Goal: Task Accomplishment & Management: Manage account settings

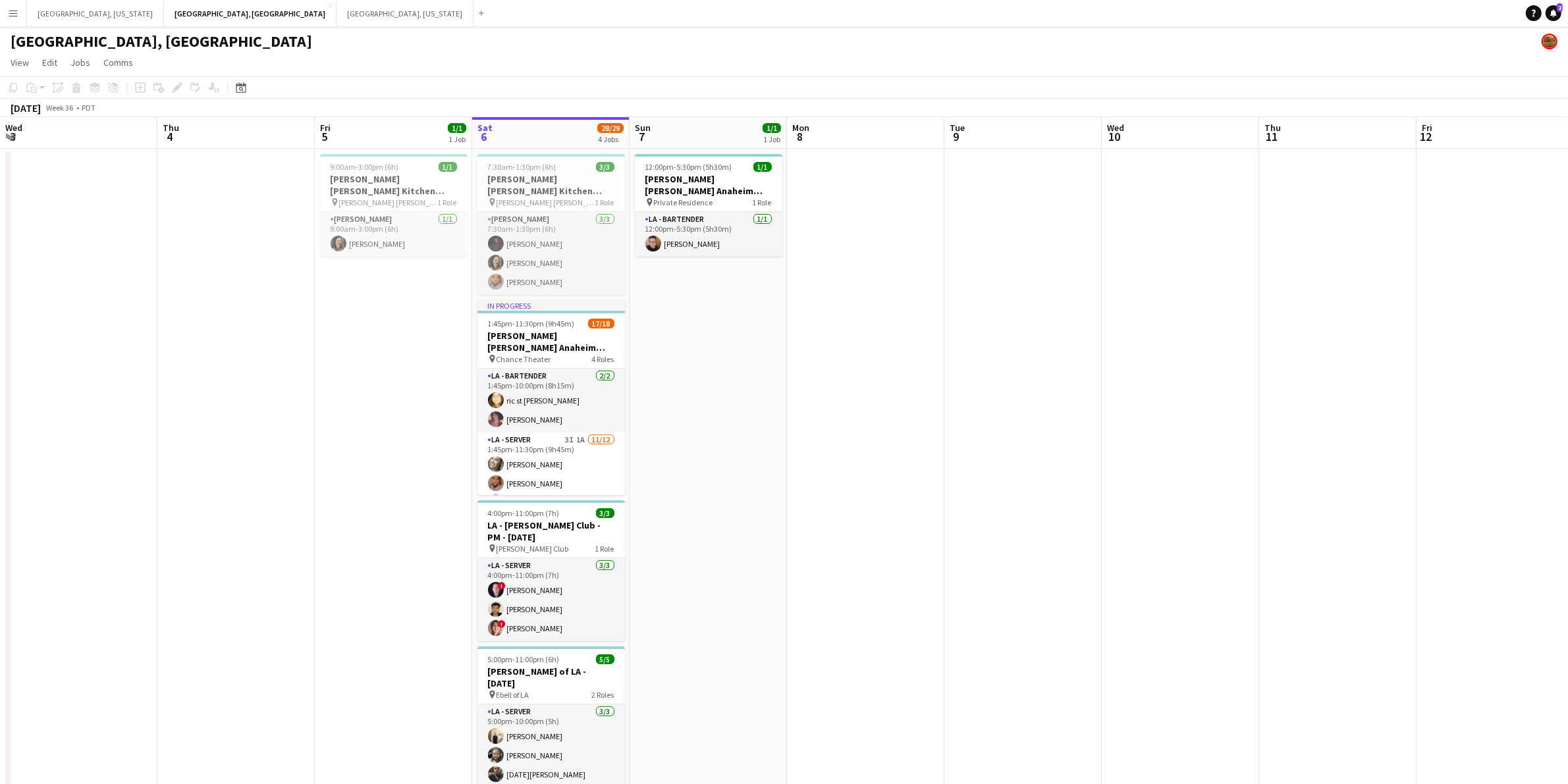
scroll to position [0, 314]
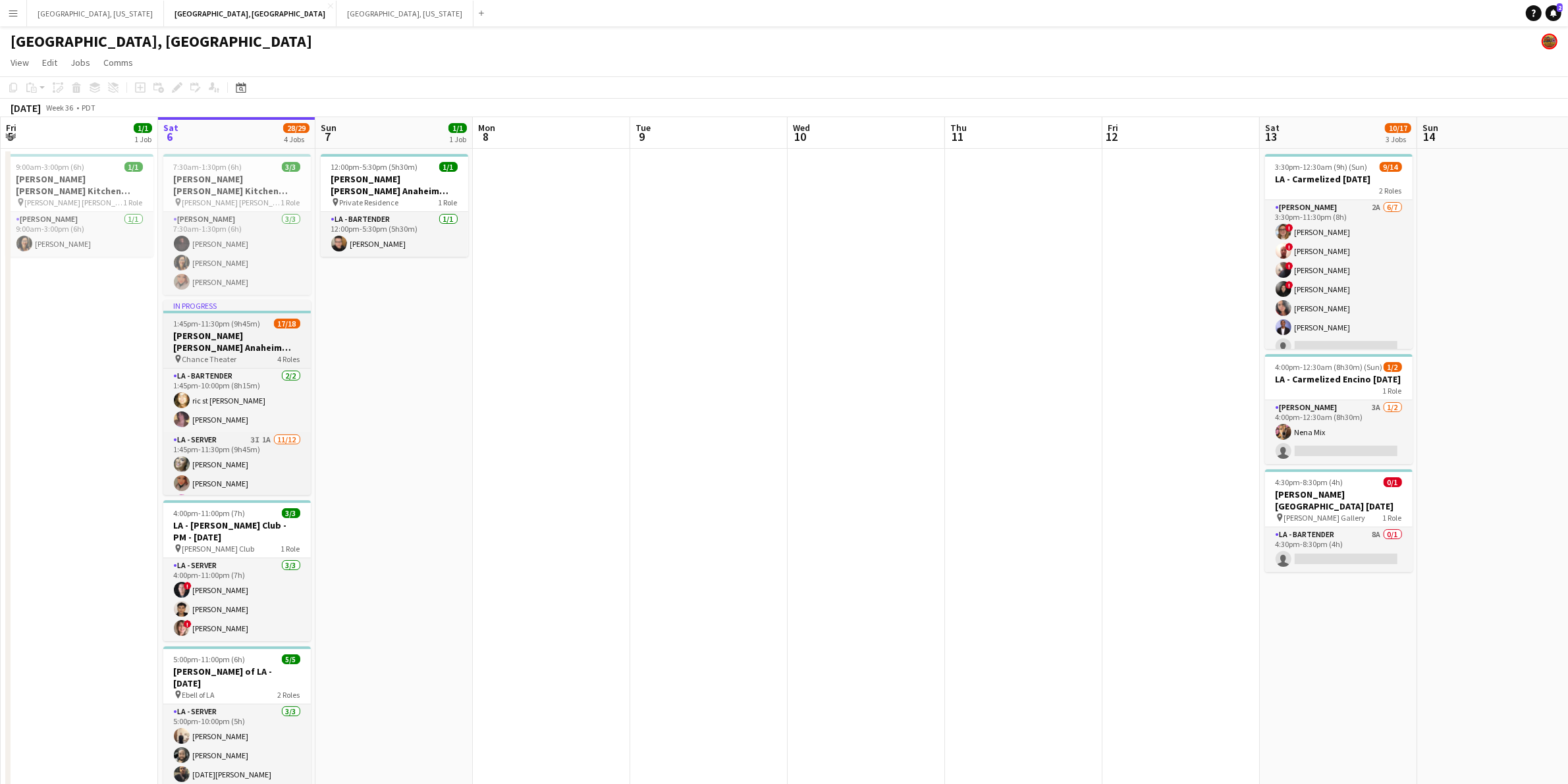
click at [254, 330] on h3 "[PERSON_NAME] [PERSON_NAME] Anaheim [DATE]" at bounding box center [236, 341] width 147 height 24
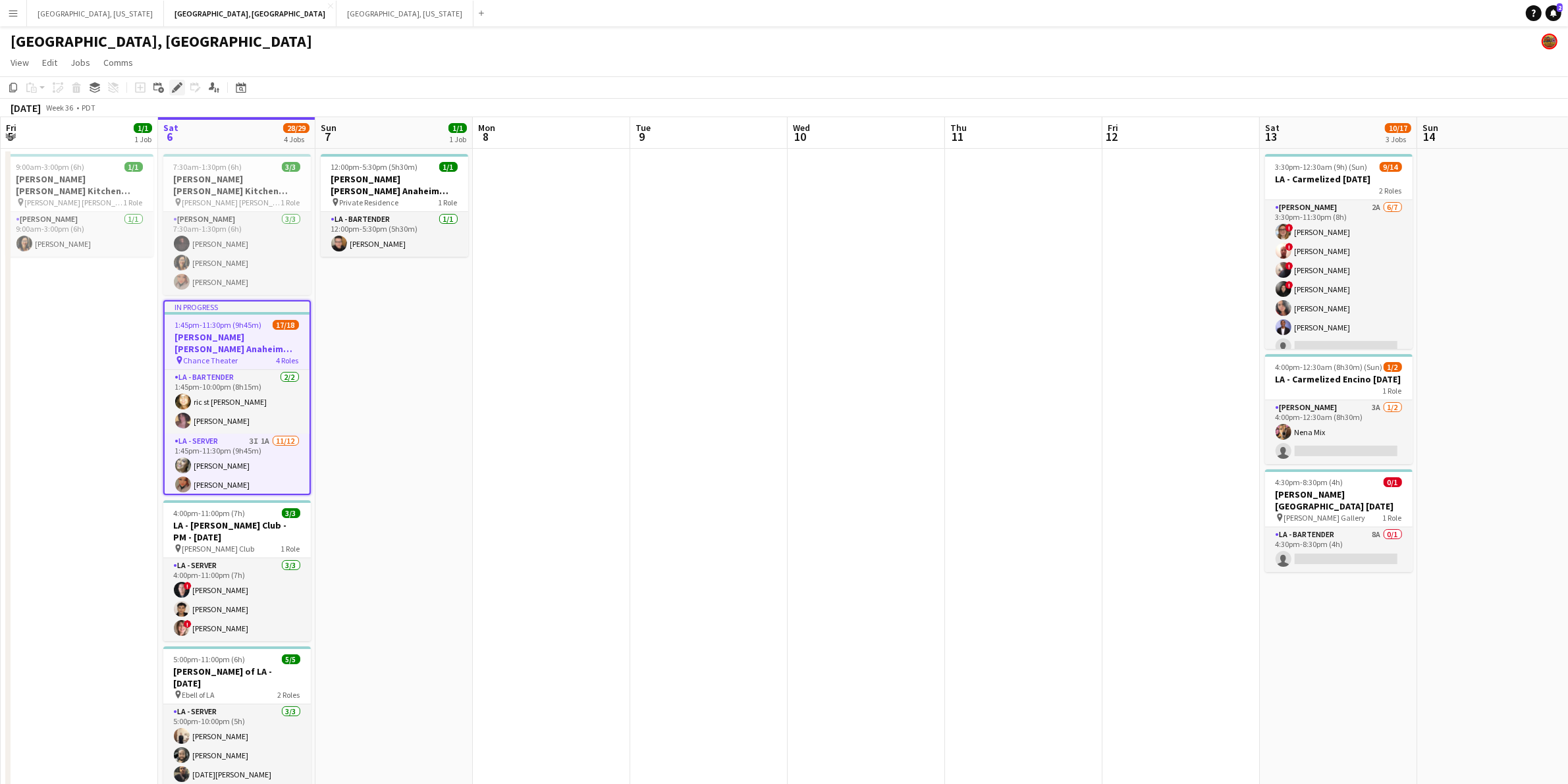
click at [170, 90] on div "Edit" at bounding box center [177, 87] width 15 height 15
type input "**********"
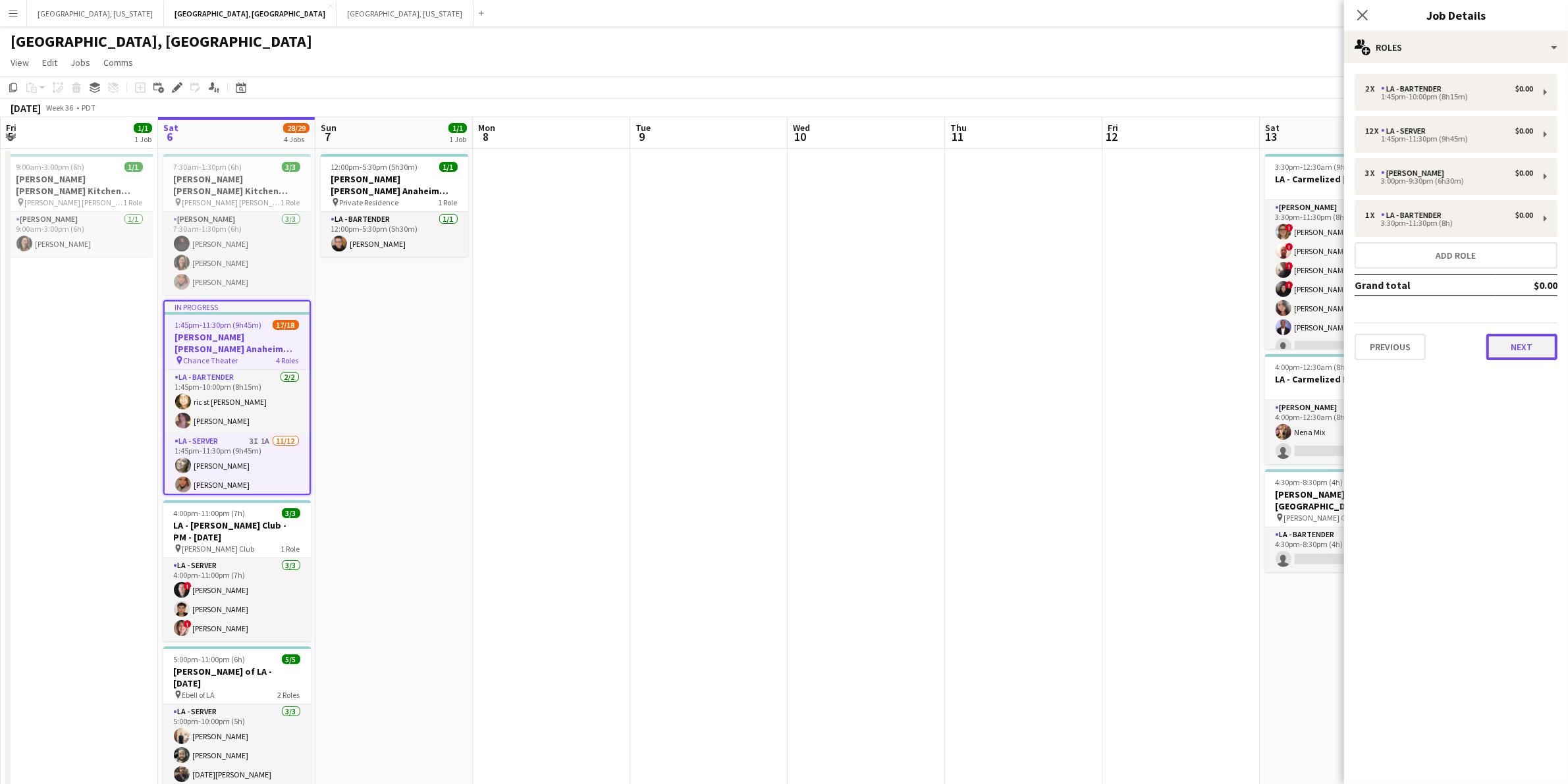
click at [1526, 339] on button "Next" at bounding box center [1522, 346] width 71 height 26
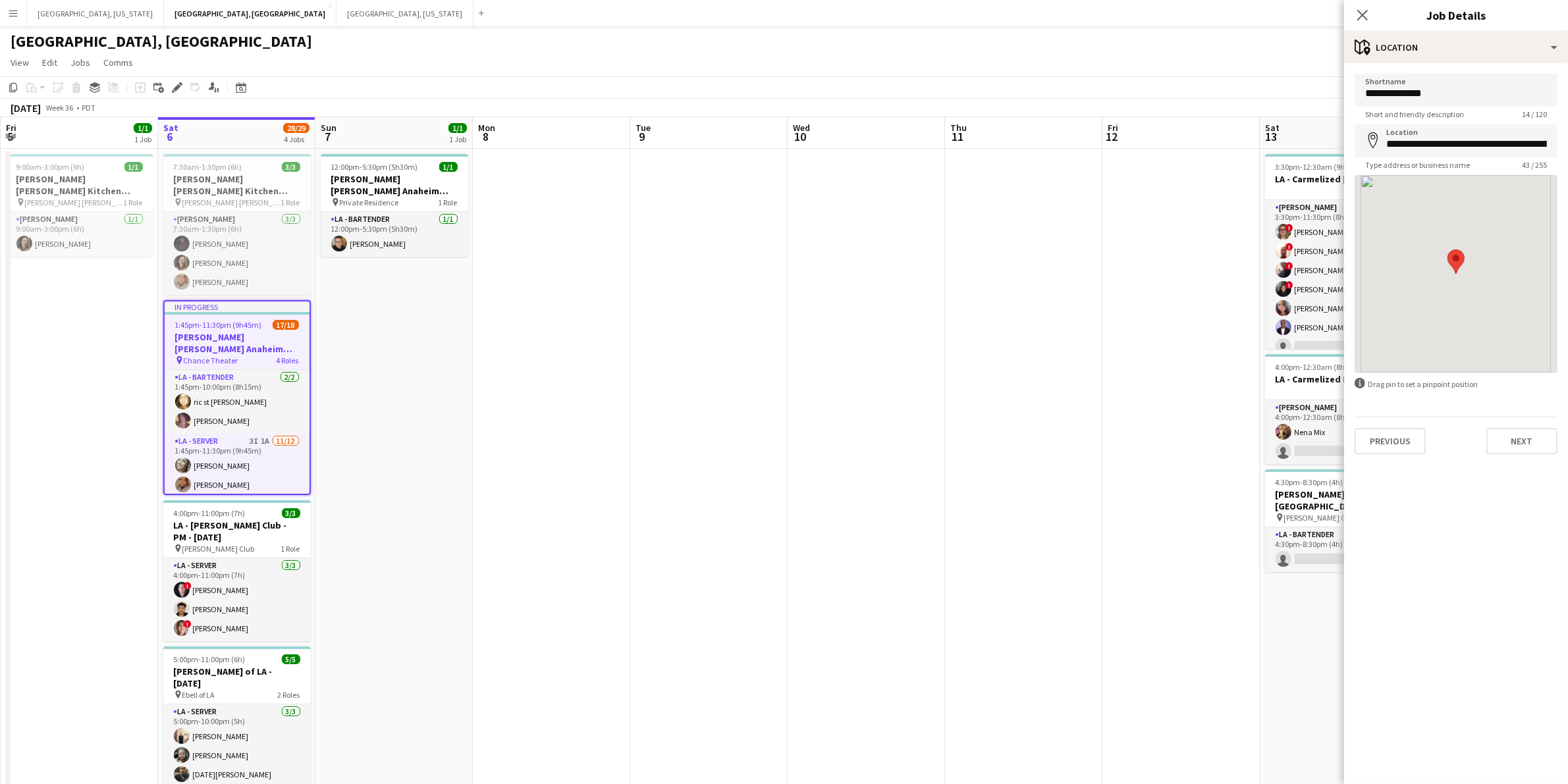
click at [1518, 457] on div "**********" at bounding box center [1456, 264] width 224 height 402
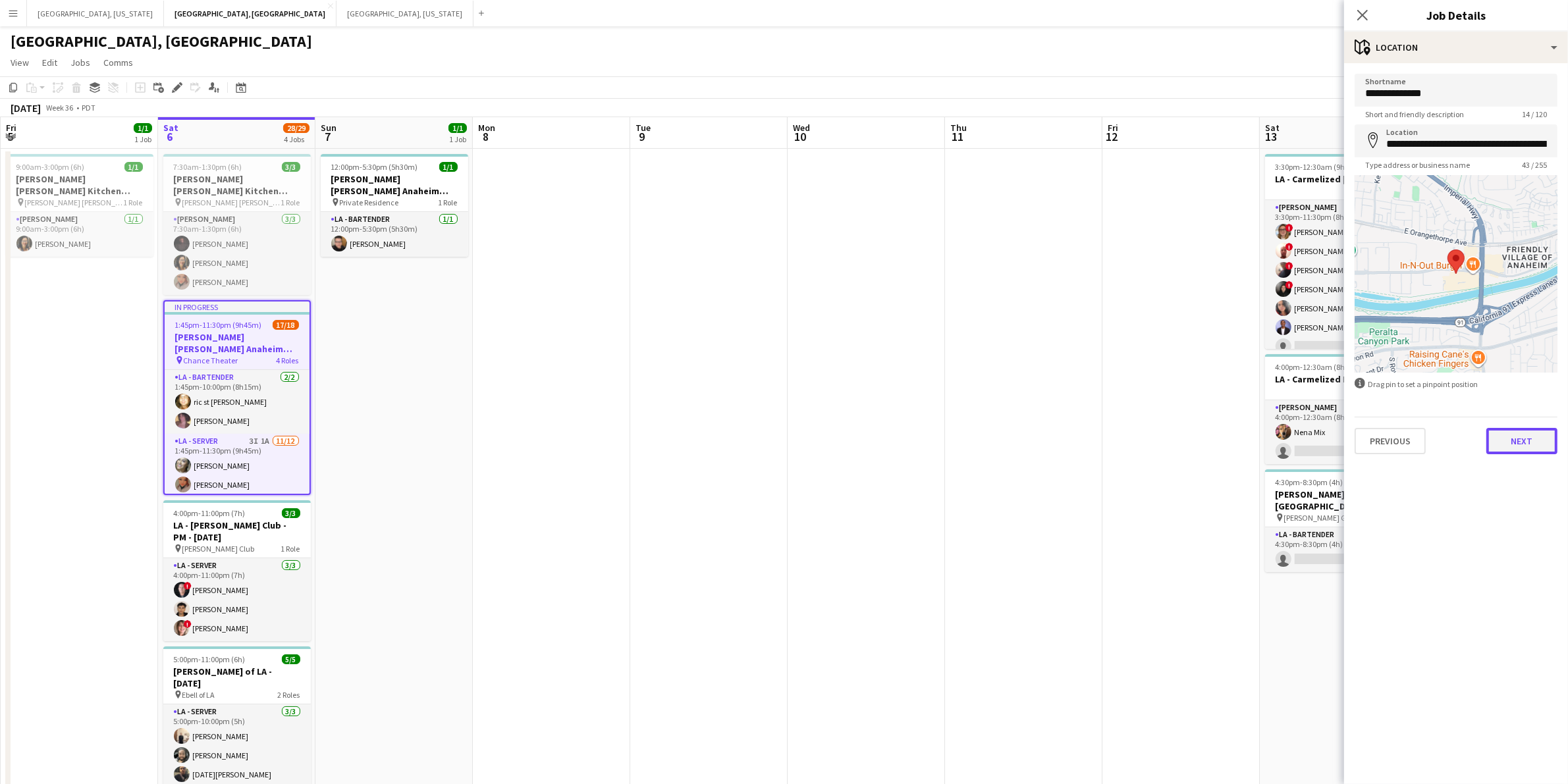
click at [1515, 446] on button "Next" at bounding box center [1522, 440] width 71 height 26
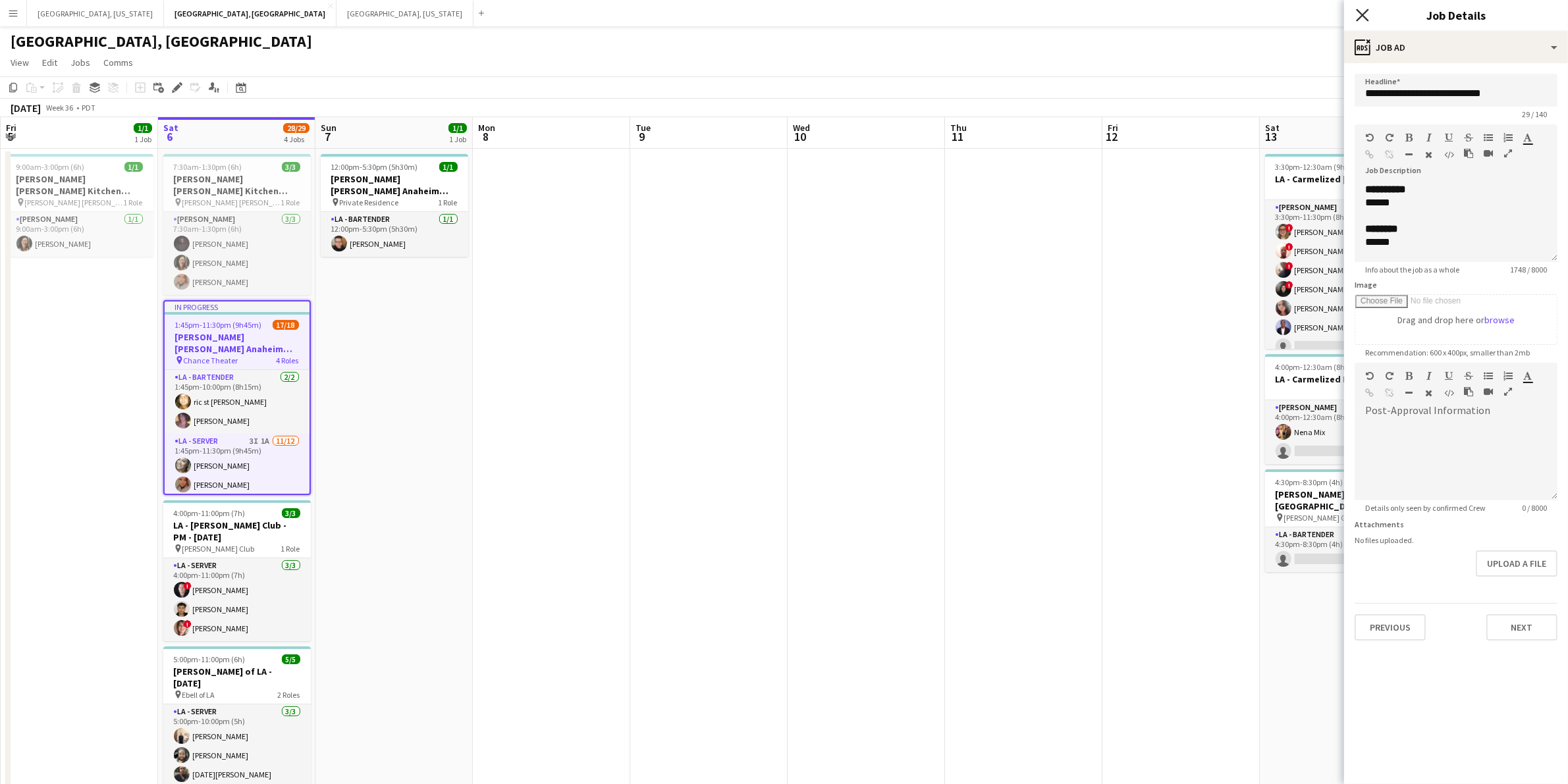
click at [1360, 12] on icon "Close pop-in" at bounding box center [1361, 14] width 12 height 12
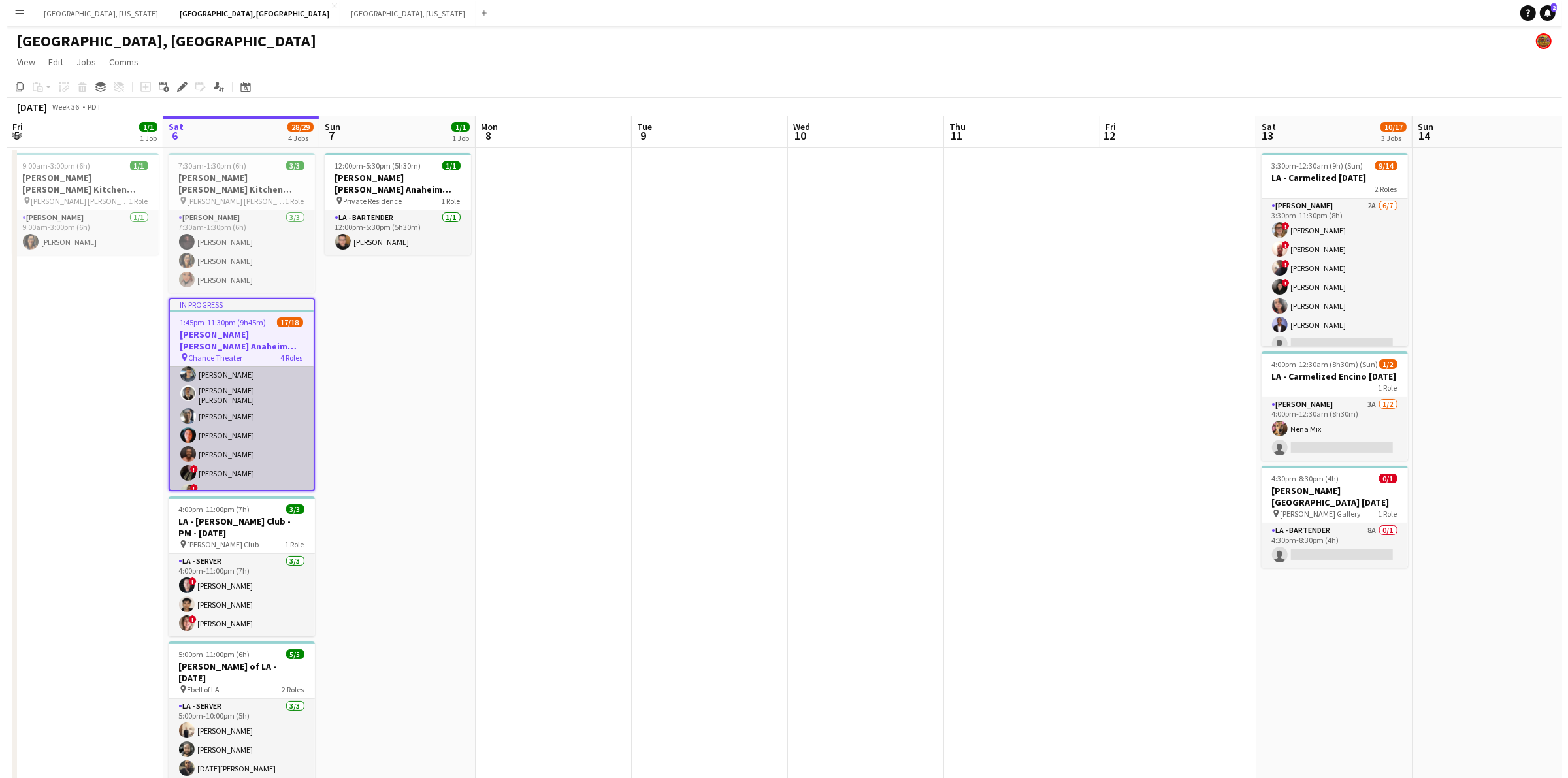
scroll to position [0, 0]
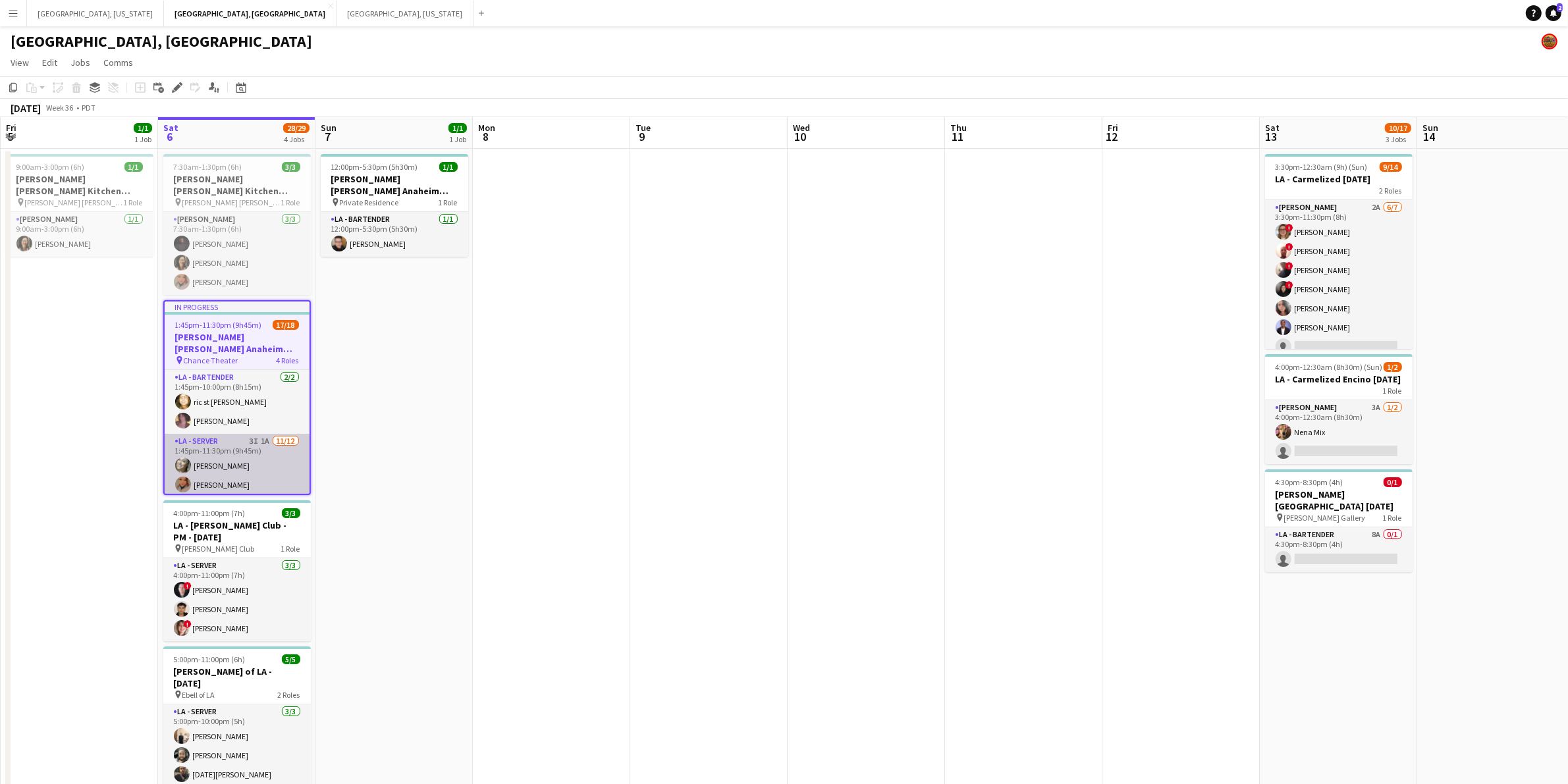
click at [211, 457] on app-card-role "LA - Server 3I 1A [DATE] 1:45pm-11:30pm (9h45m) [PERSON_NAME] [PERSON_NAME] [PE…" at bounding box center [236, 562] width 145 height 258
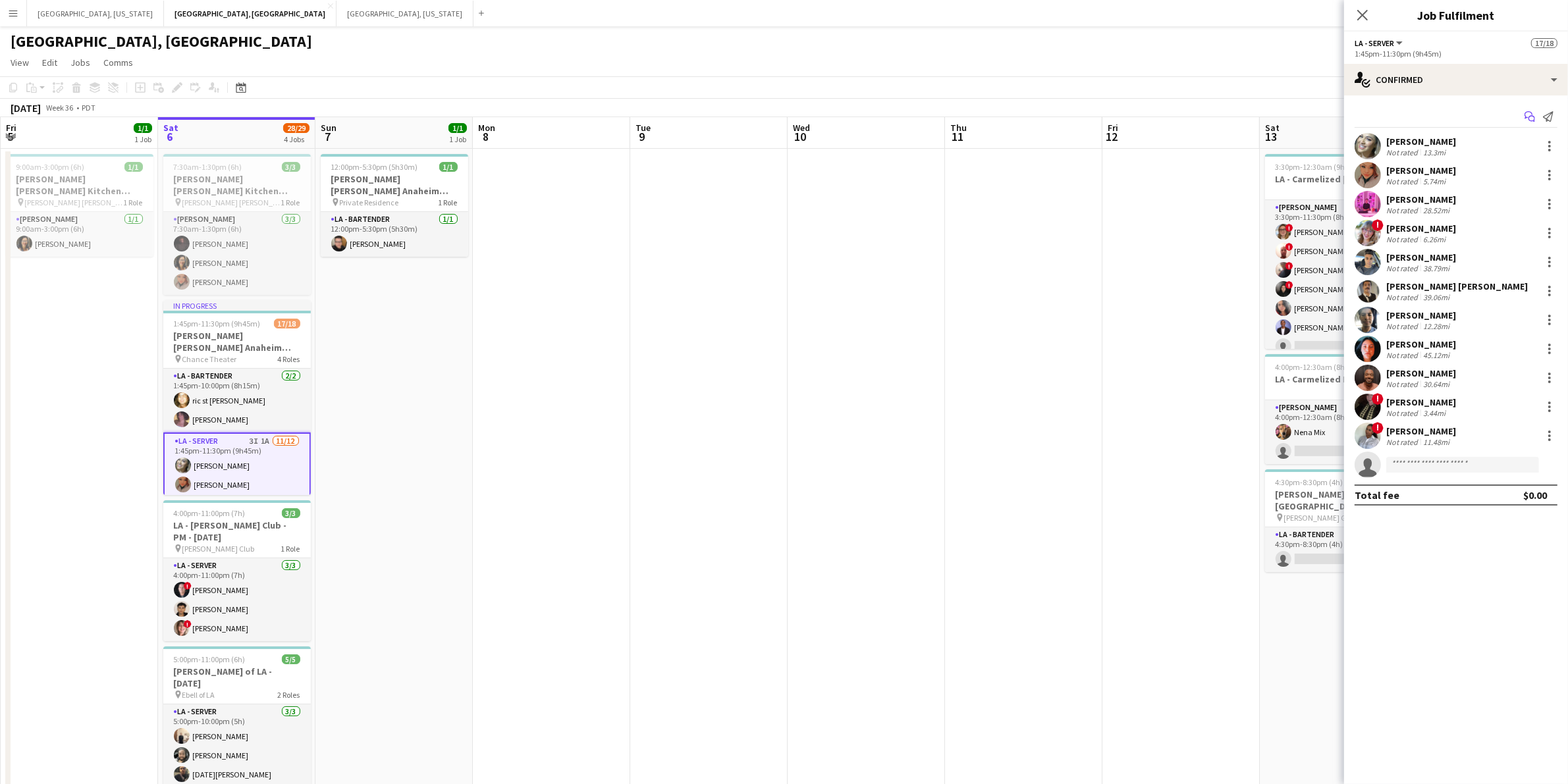
click at [1528, 111] on icon at bounding box center [1528, 115] width 8 height 8
